Goal: Task Accomplishment & Management: Complete application form

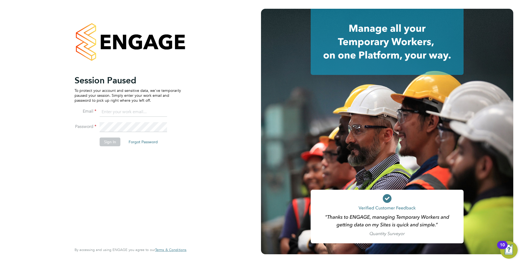
click at [116, 112] on input at bounding box center [133, 112] width 67 height 10
type input "[EMAIL_ADDRESS][DOMAIN_NAME]"
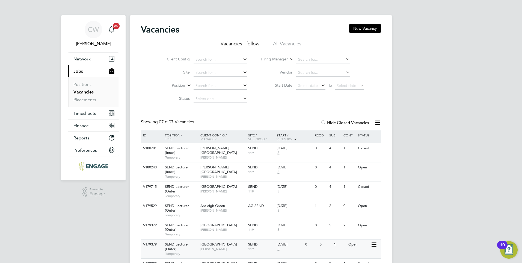
click at [225, 249] on span "[PERSON_NAME]" at bounding box center [223, 249] width 45 height 4
click at [362, 28] on button "New Vacancy" at bounding box center [365, 28] width 32 height 9
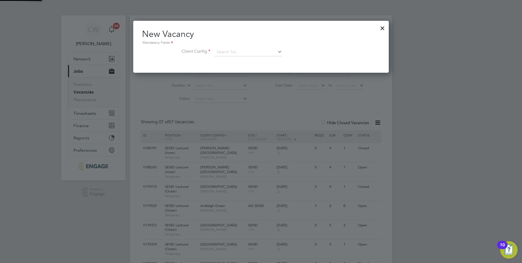
scroll to position [52, 256]
click at [243, 53] on input at bounding box center [248, 52] width 67 height 8
click at [251, 60] on li "Red bridge Campus" at bounding box center [249, 59] width 68 height 7
type input "Redbridge Campus"
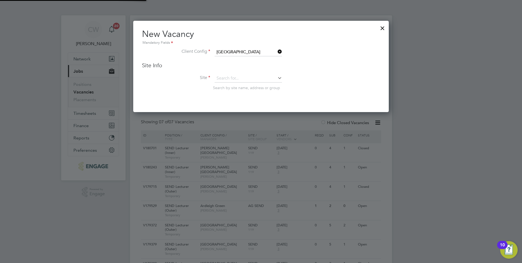
scroll to position [92, 256]
click at [248, 78] on input at bounding box center [248, 78] width 67 height 8
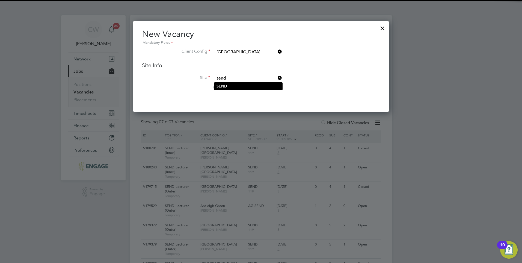
click at [244, 83] on li "SEND" at bounding box center [249, 86] width 68 height 7
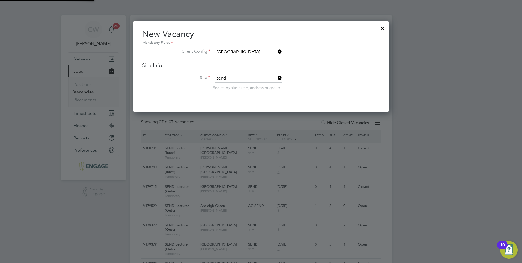
type input "SEND"
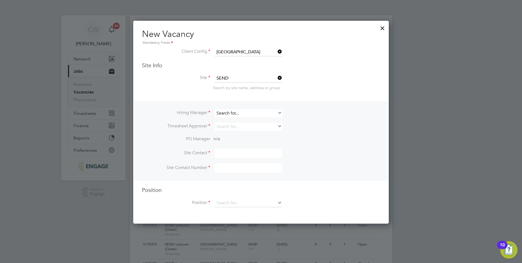
click at [258, 112] on input at bounding box center [248, 113] width 67 height 8
click at [252, 120] on li "Clair Windsor" at bounding box center [249, 120] width 68 height 7
type input "Clair Windsor"
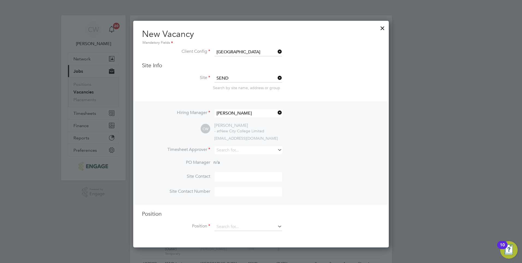
scroll to position [227, 256]
click at [240, 151] on input at bounding box center [248, 150] width 67 height 8
click at [236, 164] on li "Sil via Faja" at bounding box center [249, 165] width 68 height 7
type input "Silvia Faja"
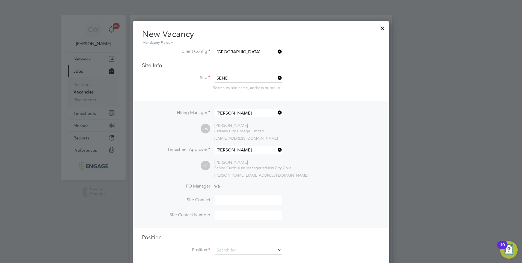
click at [234, 204] on input at bounding box center [248, 200] width 67 height 10
type input "Silvia Faja"
drag, startPoint x: 243, startPoint y: 217, endPoint x: 277, endPoint y: 215, distance: 33.6
click at [243, 217] on input at bounding box center [248, 215] width 67 height 10
click at [232, 216] on input at bounding box center [248, 215] width 67 height 10
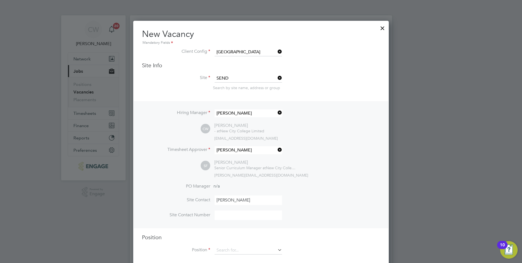
type input "EXT 137189"
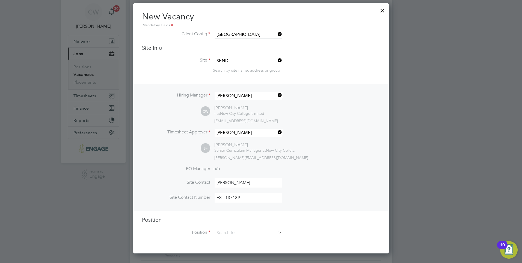
scroll to position [35, 0]
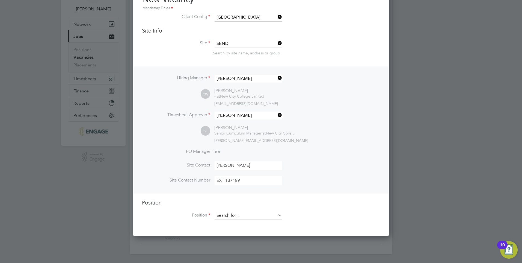
click at [269, 215] on input at bounding box center [248, 215] width 67 height 8
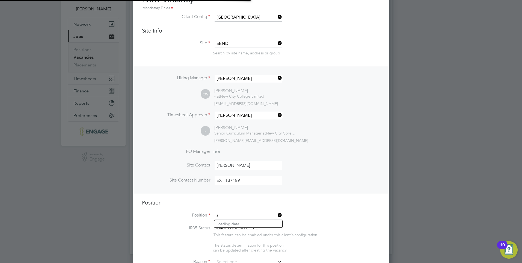
scroll to position [839, 256]
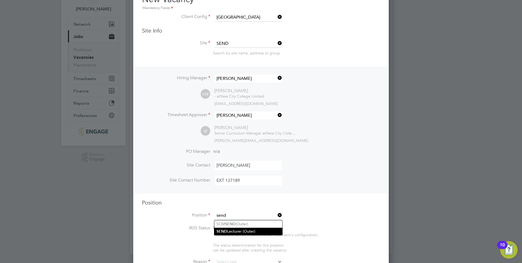
click at [273, 230] on li "SEND Lecturer (Outer)" at bounding box center [249, 231] width 68 height 7
type input "SEND Lecturer (Outer)"
type textarea "PURPOSE OF JOB: • To teach and assess learning on a range of courses, which inc…"
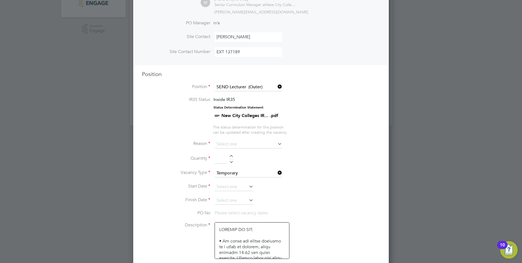
scroll to position [171, 0]
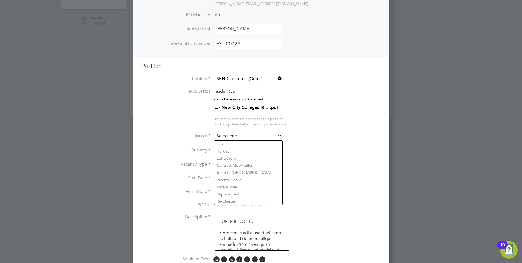
click at [249, 135] on input at bounding box center [248, 136] width 67 height 8
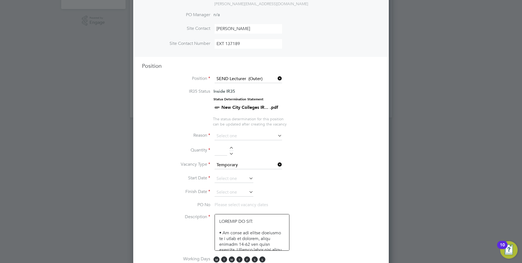
click at [243, 142] on li "Sick" at bounding box center [249, 143] width 68 height 7
type input "Sick"
click at [233, 148] on div at bounding box center [231, 149] width 5 height 4
type input "1"
click at [246, 178] on input at bounding box center [234, 179] width 39 height 8
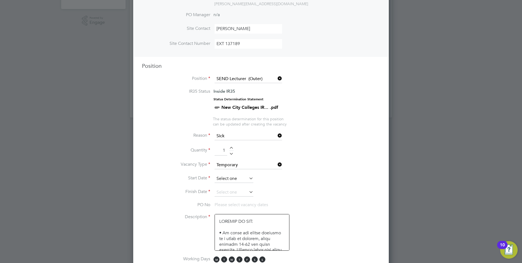
scroll to position [201, 0]
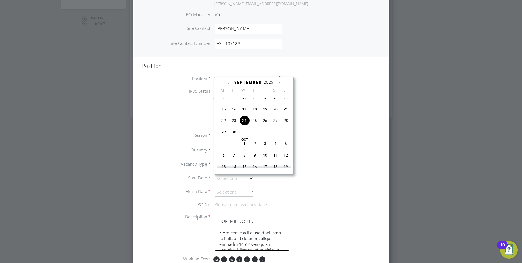
click at [254, 124] on span "25" at bounding box center [255, 120] width 10 height 10
type input "25 Sep 2025"
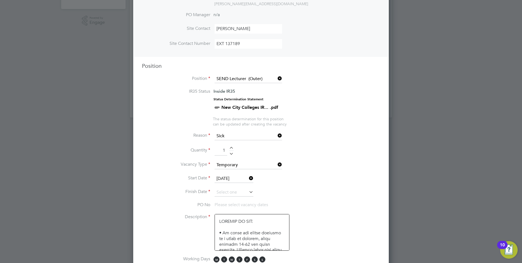
click at [248, 192] on icon at bounding box center [248, 192] width 0 height 8
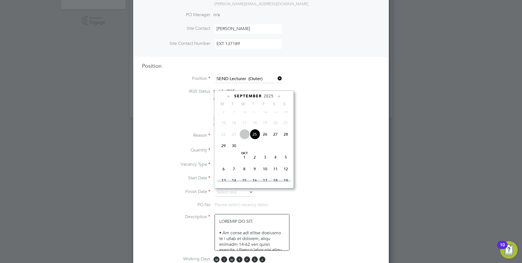
click at [278, 96] on icon at bounding box center [279, 96] width 5 height 6
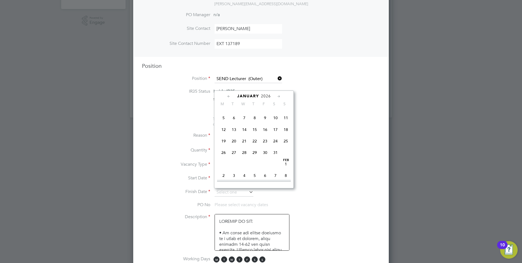
click at [229, 96] on icon at bounding box center [229, 96] width 5 height 6
click at [267, 150] on span "24" at bounding box center [265, 145] width 10 height 10
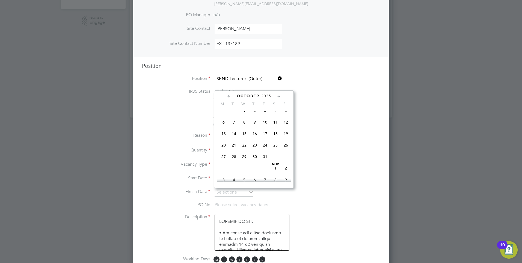
type input "24 Oct 2025"
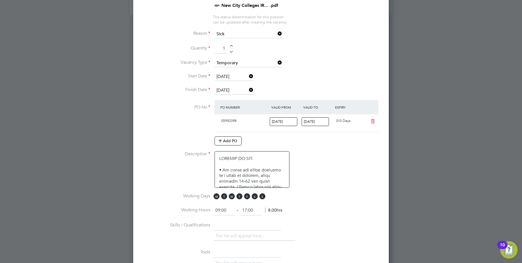
scroll to position [308, 0]
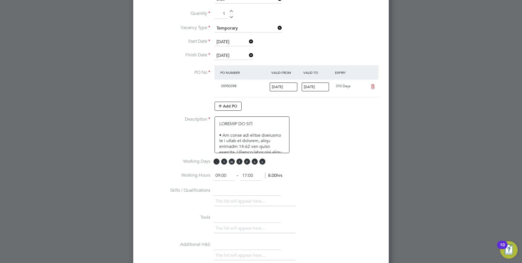
click at [217, 160] on span "M" at bounding box center [217, 161] width 6 height 6
click at [224, 162] on span "T" at bounding box center [224, 161] width 6 height 6
click at [229, 162] on span "M T W T F S S" at bounding box center [241, 161] width 54 height 6
click at [231, 161] on span "W" at bounding box center [232, 161] width 6 height 6
click at [246, 161] on span "F" at bounding box center [247, 161] width 6 height 6
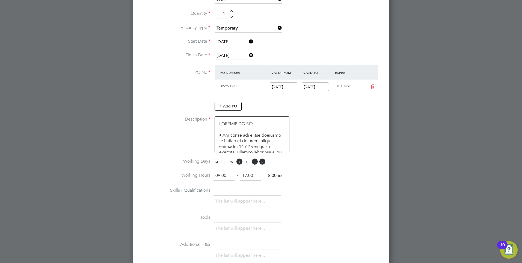
click at [254, 162] on span "S" at bounding box center [255, 161] width 6 height 6
click at [264, 162] on span "S" at bounding box center [263, 161] width 6 height 6
click at [258, 175] on input "17:00" at bounding box center [250, 176] width 21 height 10
type input "15:30"
click at [274, 187] on input "text" at bounding box center [247, 191] width 67 height 10
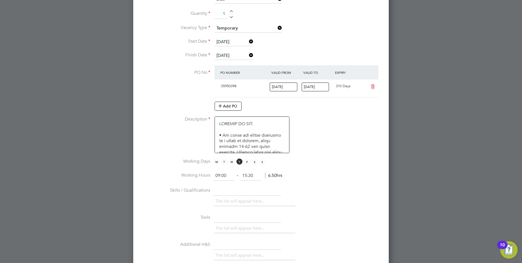
click at [225, 191] on input "text" at bounding box center [247, 191] width 67 height 10
paste input "Possession of a Degree or comparable qualification Possession of a teaching qua…"
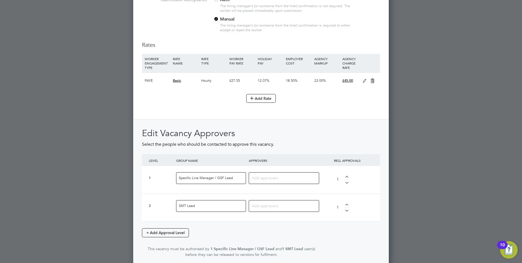
scroll to position [636, 0]
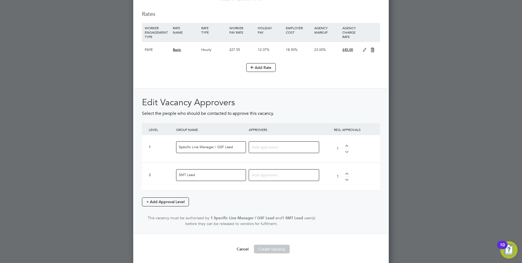
type input "Possession of a Degree or comparable qualification Possession of a teaching qua…"
click at [273, 145] on input at bounding box center [282, 146] width 60 height 7
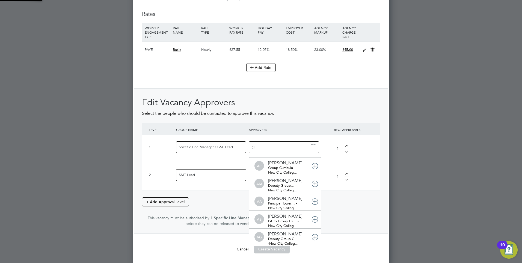
scroll to position [6, 39]
type input "cla"
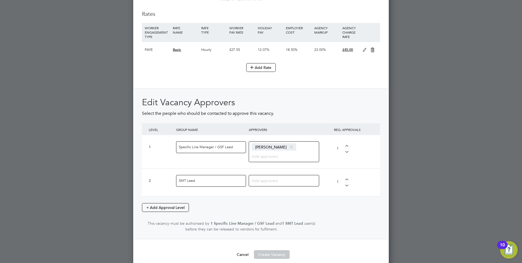
click at [280, 180] on input at bounding box center [282, 180] width 60 height 7
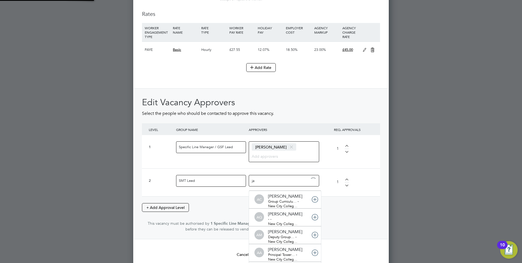
type input "jac"
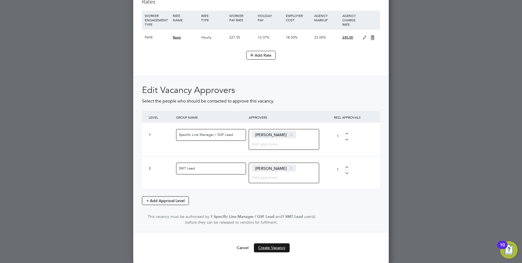
click at [281, 246] on button "Create Vacancy" at bounding box center [272, 247] width 36 height 9
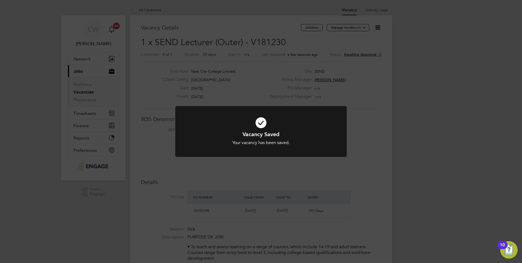
click at [376, 40] on div "Vacancy Saved Your vacancy has been saved. Cancel Okay" at bounding box center [261, 131] width 522 height 263
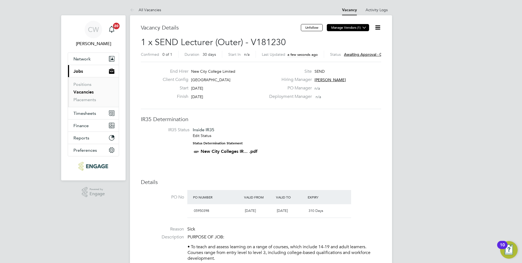
click at [364, 29] on icon at bounding box center [365, 27] width 4 height 4
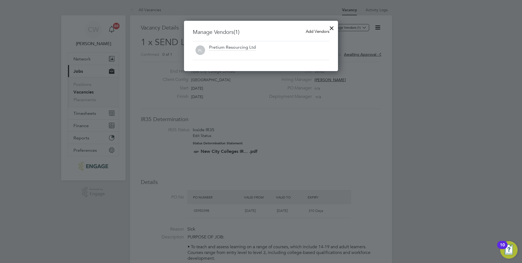
click at [312, 31] on span "Add Vendors" at bounding box center [317, 31] width 23 height 5
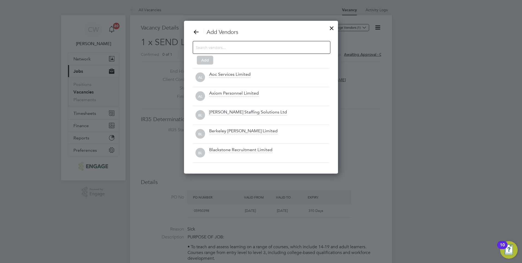
click at [251, 46] on input at bounding box center [257, 47] width 123 height 7
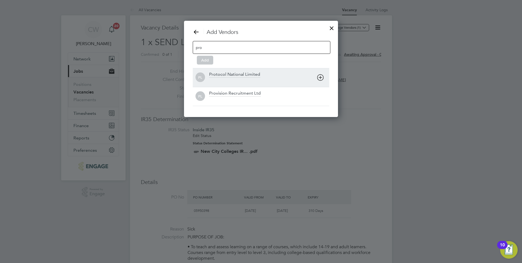
type input "pro"
click at [260, 76] on div "Protocol National Limited" at bounding box center [269, 78] width 120 height 12
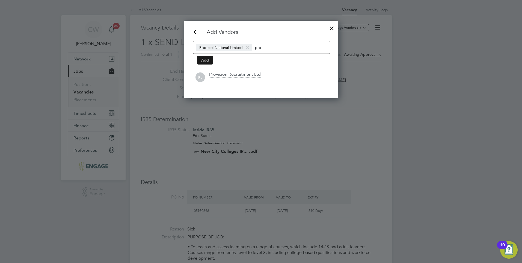
click at [204, 59] on button "Add" at bounding box center [205, 60] width 16 height 9
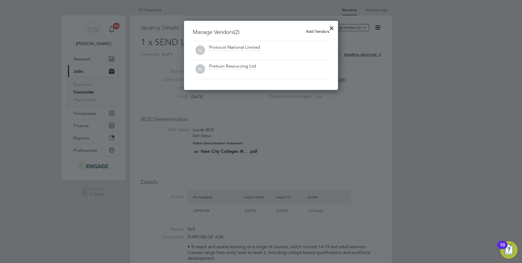
click at [363, 42] on div at bounding box center [261, 131] width 522 height 263
click at [330, 27] on div at bounding box center [332, 27] width 10 height 10
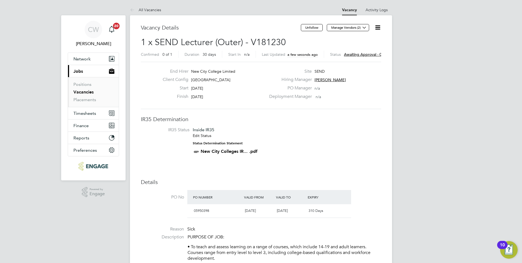
click at [376, 27] on icon at bounding box center [378, 27] width 7 height 7
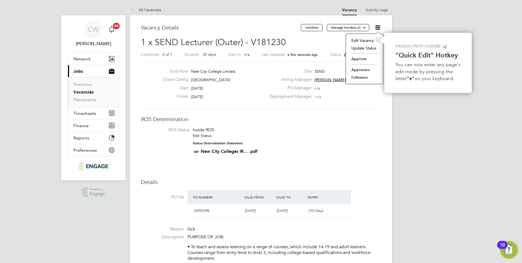
click at [362, 75] on li "Followers" at bounding box center [365, 78] width 32 height 8
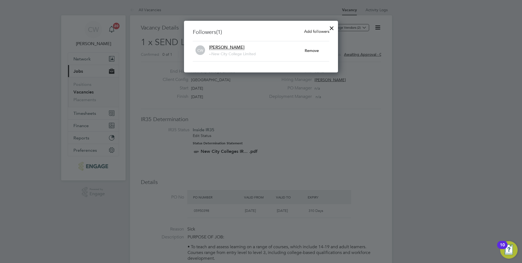
click at [317, 31] on span "Add followers" at bounding box center [316, 31] width 25 height 5
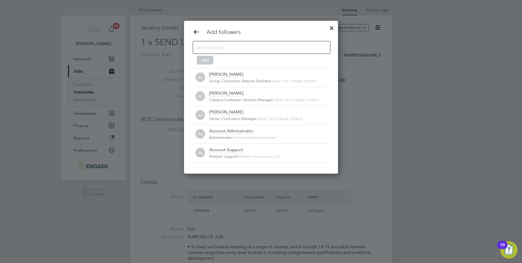
click at [258, 48] on input at bounding box center [257, 47] width 123 height 7
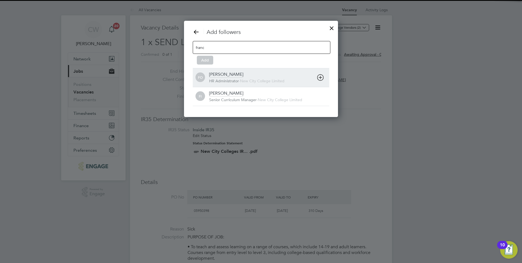
type input "franc"
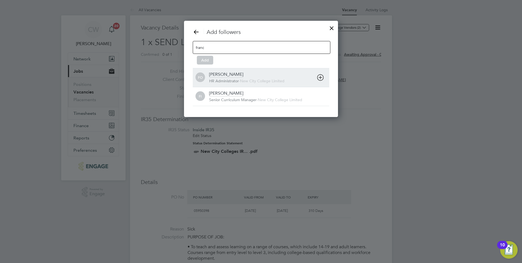
click at [250, 79] on span "New City College Limited" at bounding box center [262, 80] width 45 height 5
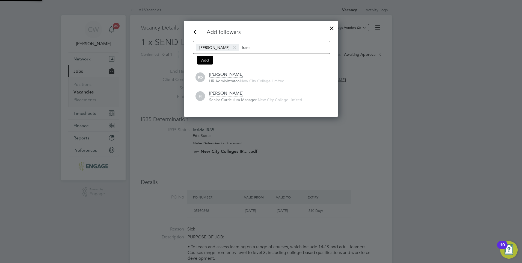
click at [260, 46] on input "franc" at bounding box center [259, 47] width 34 height 7
type input "f"
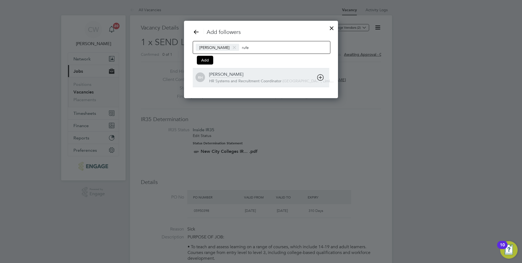
type input "rufe"
click at [261, 77] on div "Rufena Haque HR Systems and Recruitment Coordinator - New City College Limi…" at bounding box center [269, 78] width 120 height 12
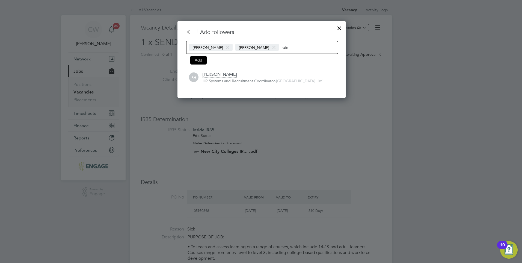
click at [305, 47] on input "rufe" at bounding box center [299, 47] width 34 height 7
type input "r"
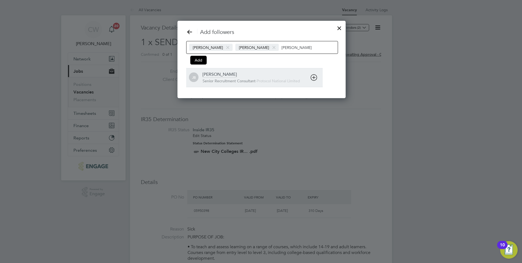
type input "josh"
click at [284, 78] on div "Josh Boulding Senior Recruitment Consultant - Protocol National Limited" at bounding box center [263, 78] width 120 height 12
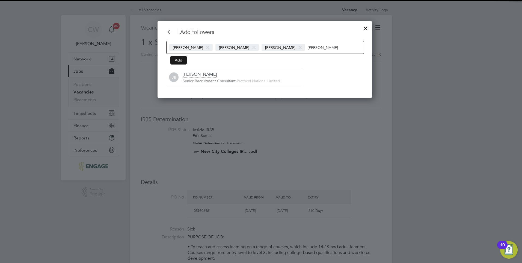
click at [181, 60] on button "Add" at bounding box center [179, 60] width 16 height 9
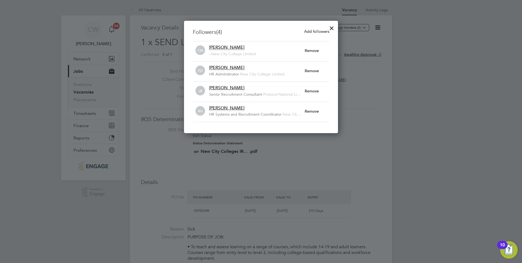
click at [331, 27] on div at bounding box center [332, 27] width 10 height 10
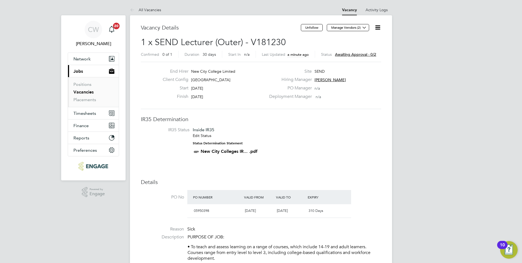
click at [369, 55] on span "Awaiting approval - 0/2" at bounding box center [355, 54] width 41 height 5
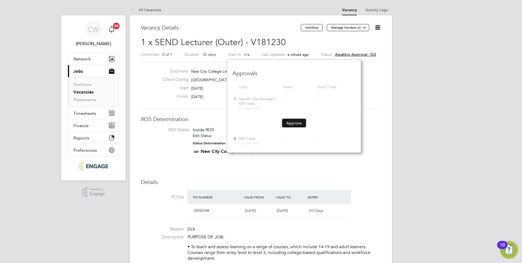
click at [303, 122] on button "Approve" at bounding box center [294, 123] width 24 height 9
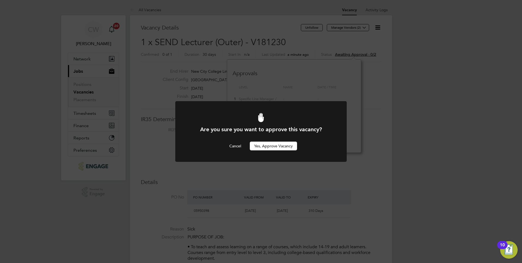
click at [277, 145] on button "Yes, Approve Vacancy" at bounding box center [273, 146] width 47 height 9
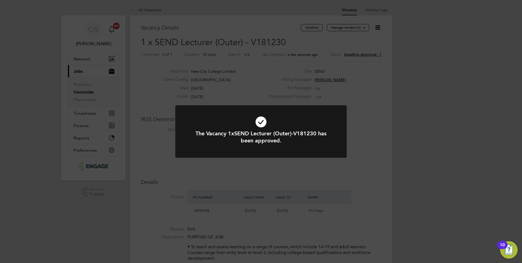
click at [365, 108] on div "The Vacancy 1xSEND Lecturer (Outer)-V181230 has been approved. Cancel Okay" at bounding box center [261, 131] width 522 height 263
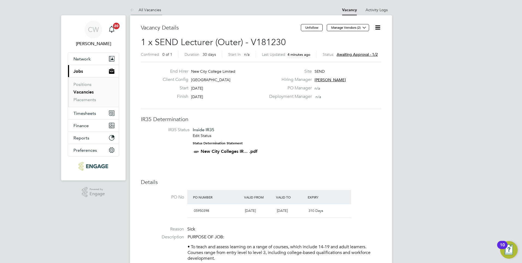
click at [153, 11] on link "All Vacancies" at bounding box center [145, 9] width 31 height 5
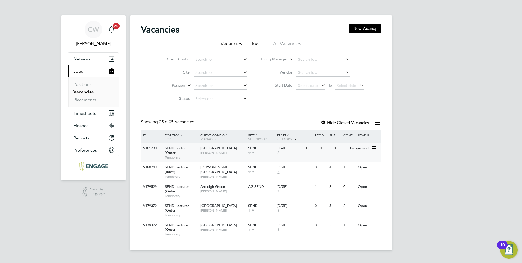
click at [313, 159] on div "V181230 SEND Lecturer (Outer) Temporary Redbridge Campus Clair Windsor SEND 119…" at bounding box center [261, 152] width 240 height 19
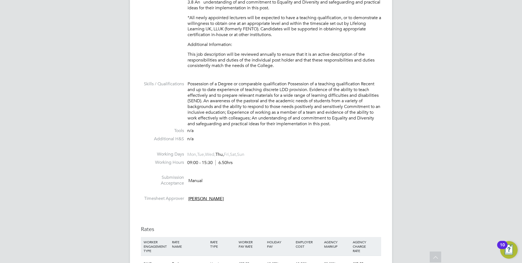
scroll to position [710, 0]
click at [187, 83] on li "Skills / Qualifications Possession of a Degree or comparable qualification Poss…" at bounding box center [261, 105] width 240 height 47
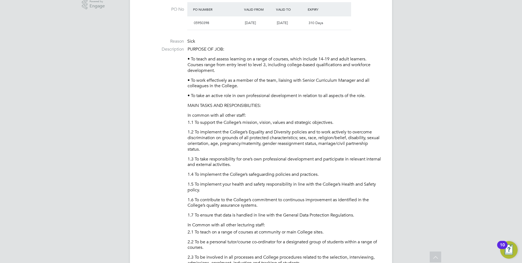
scroll to position [191, 0]
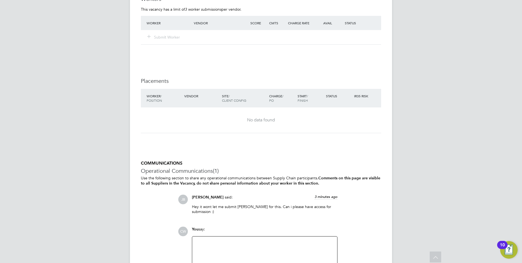
scroll to position [1009, 0]
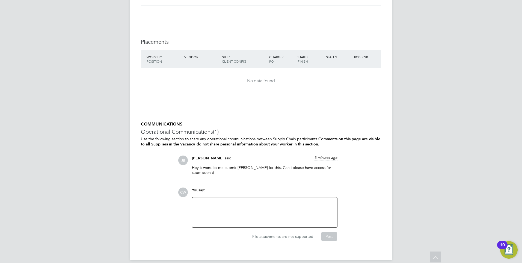
click at [283, 201] on div at bounding box center [265, 212] width 139 height 23
click at [286, 201] on div "Hi, I just need my line manager to approve then we cn get it all set up for Mah…" at bounding box center [265, 212] width 139 height 23
click at [330, 232] on button "Post" at bounding box center [329, 236] width 16 height 9
